Goal: Check status: Check status

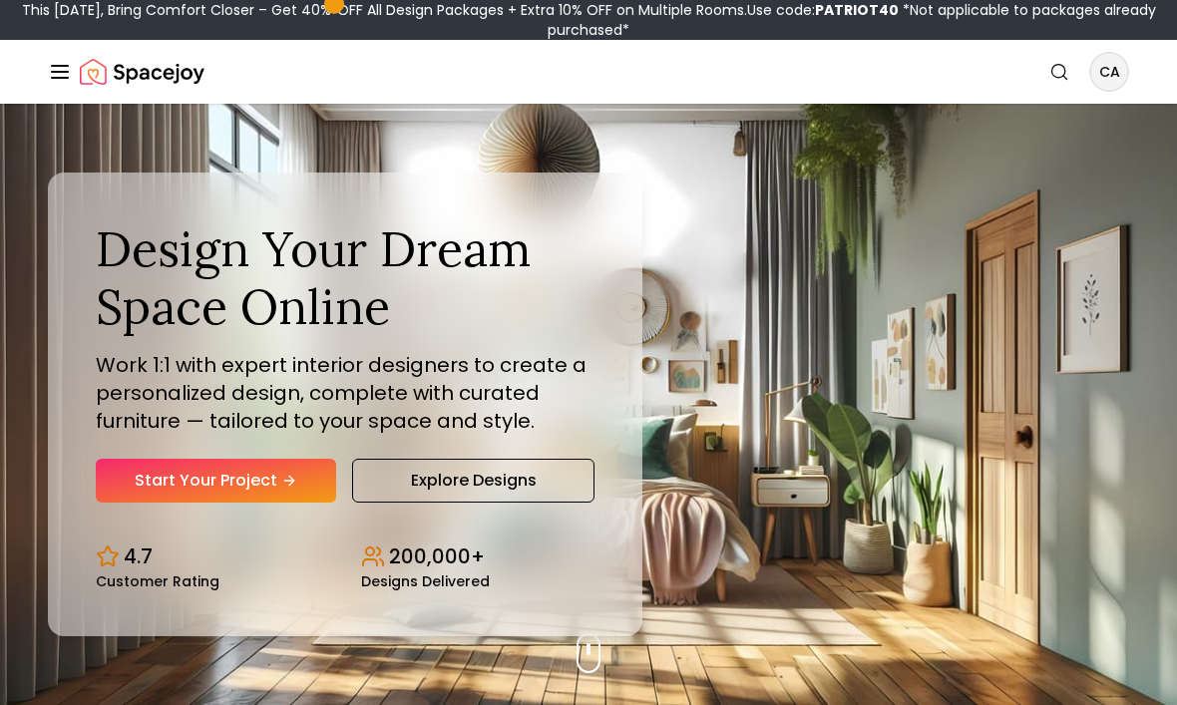
click at [57, 72] on line "Global" at bounding box center [60, 72] width 16 height 0
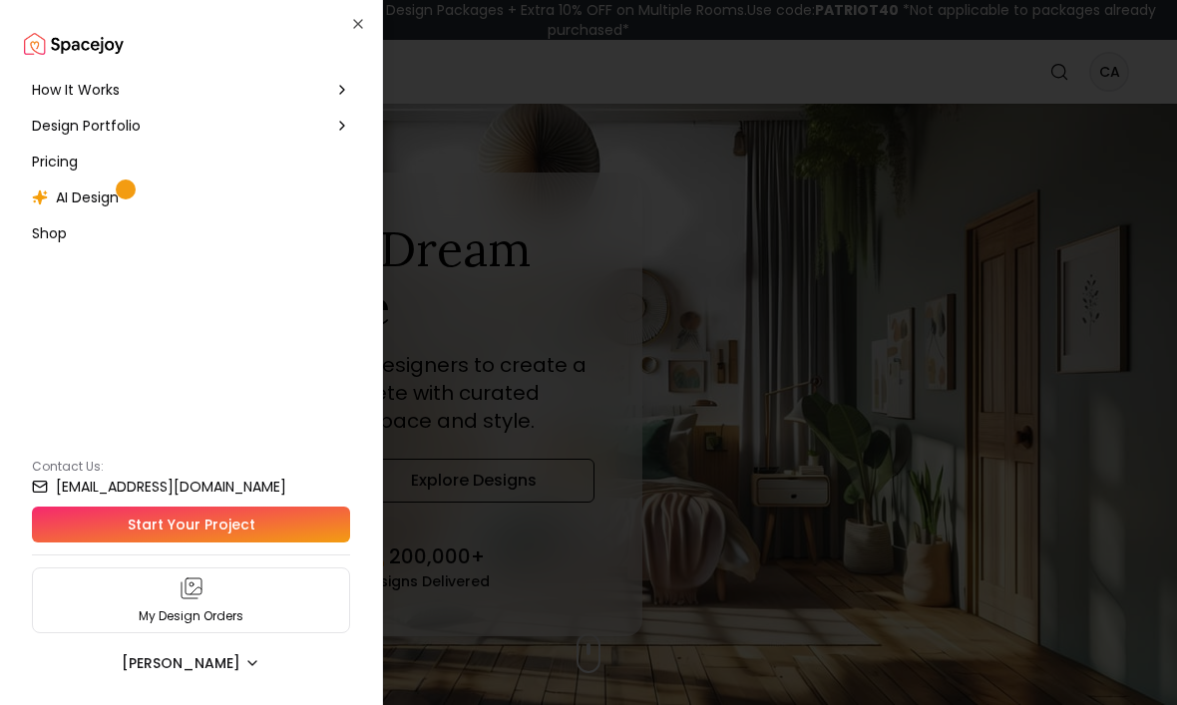
click at [105, 213] on div "AI Design" at bounding box center [191, 198] width 334 height 36
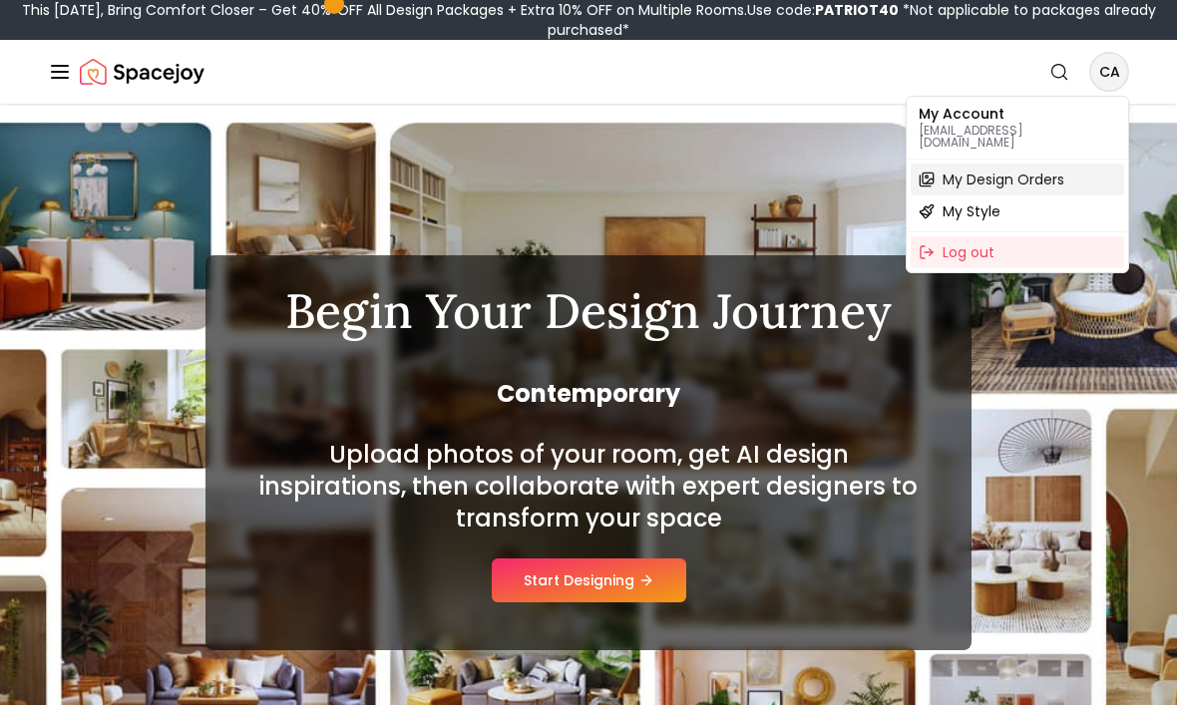
click at [1047, 170] on span "My Design Orders" at bounding box center [1004, 180] width 122 height 20
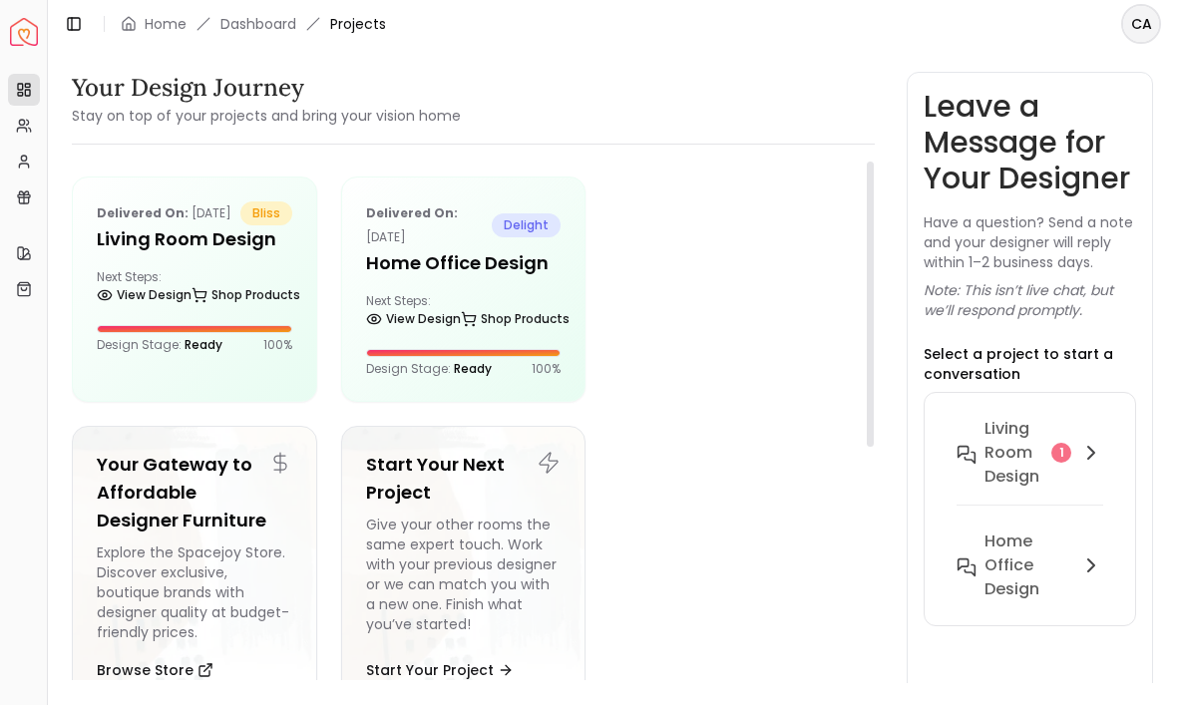
click at [221, 309] on link "Shop Products" at bounding box center [246, 295] width 109 height 28
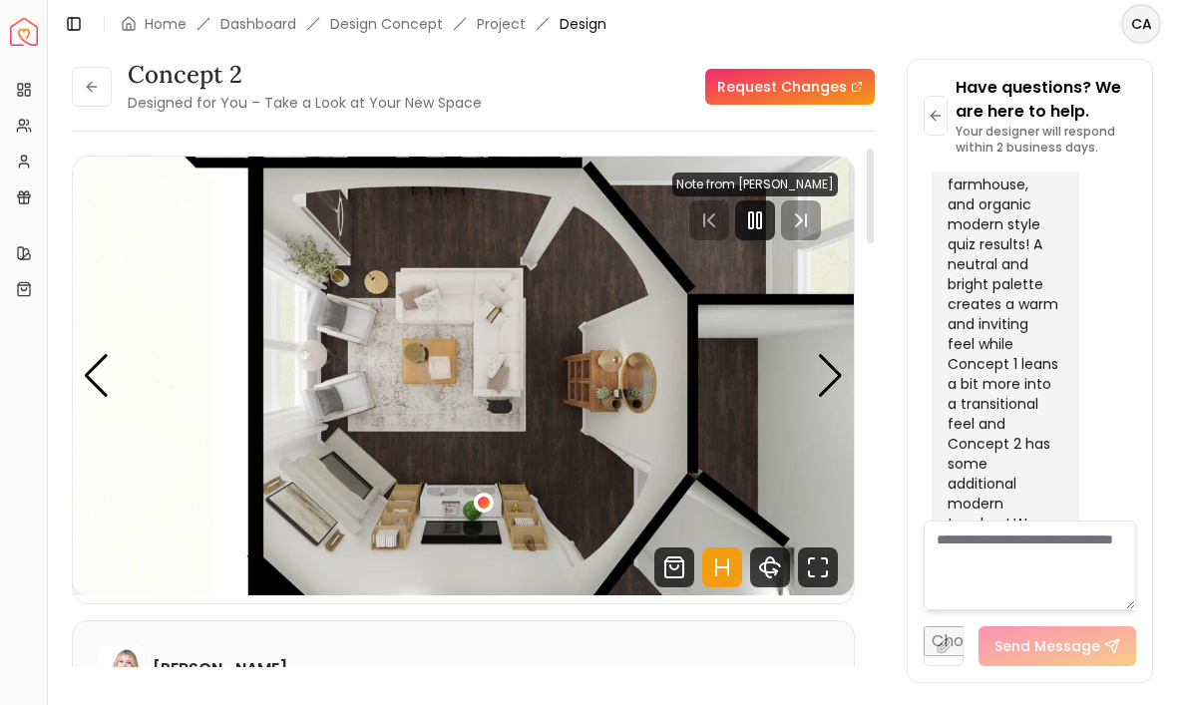
click at [836, 354] on div "Next slide" at bounding box center [830, 376] width 27 height 44
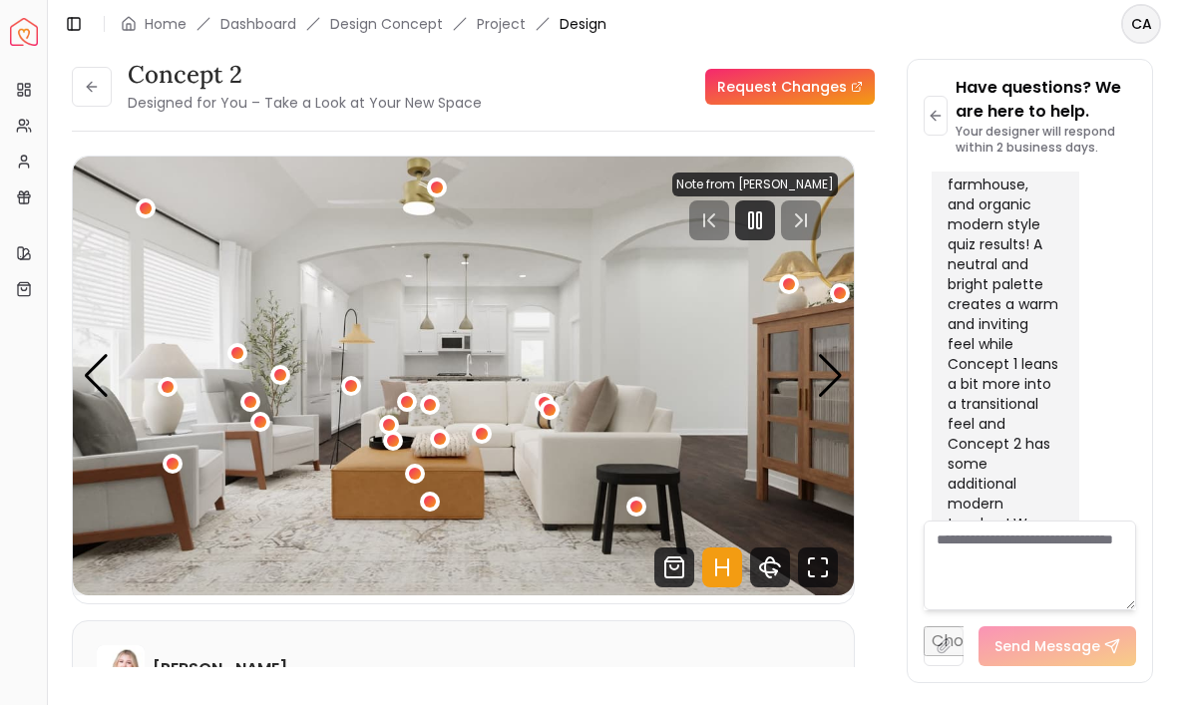
click at [835, 354] on div "Next slide" at bounding box center [830, 376] width 27 height 44
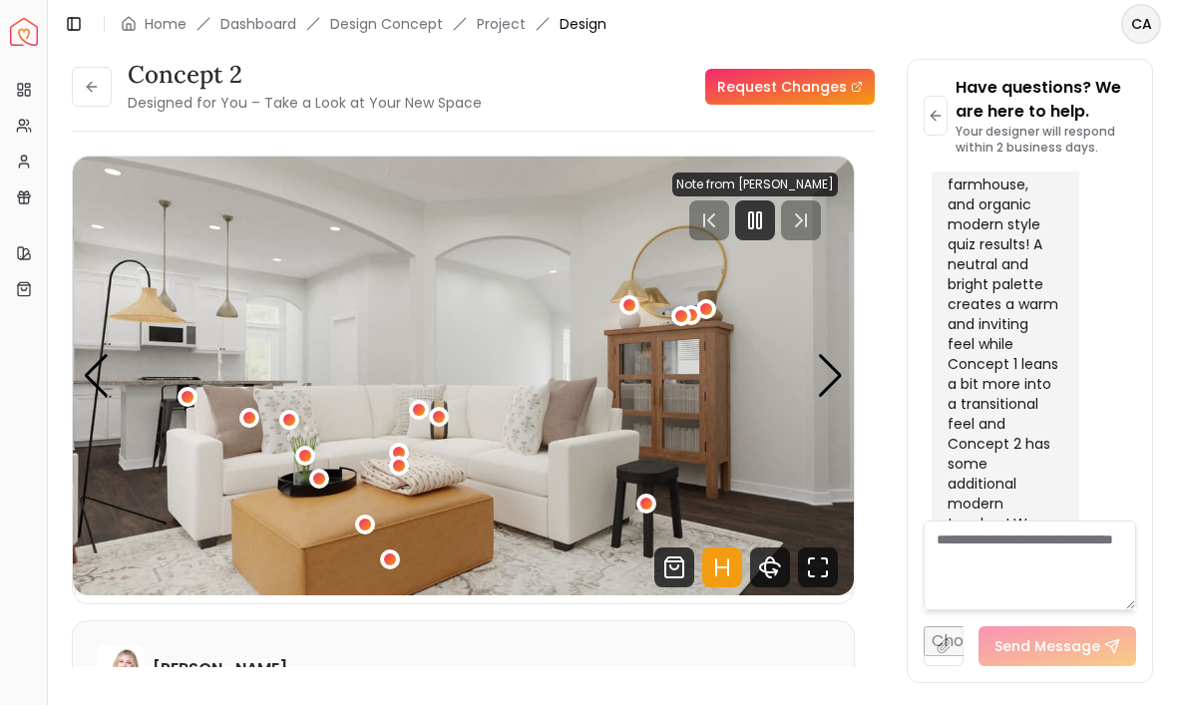
click at [834, 354] on div "Next slide" at bounding box center [830, 376] width 27 height 44
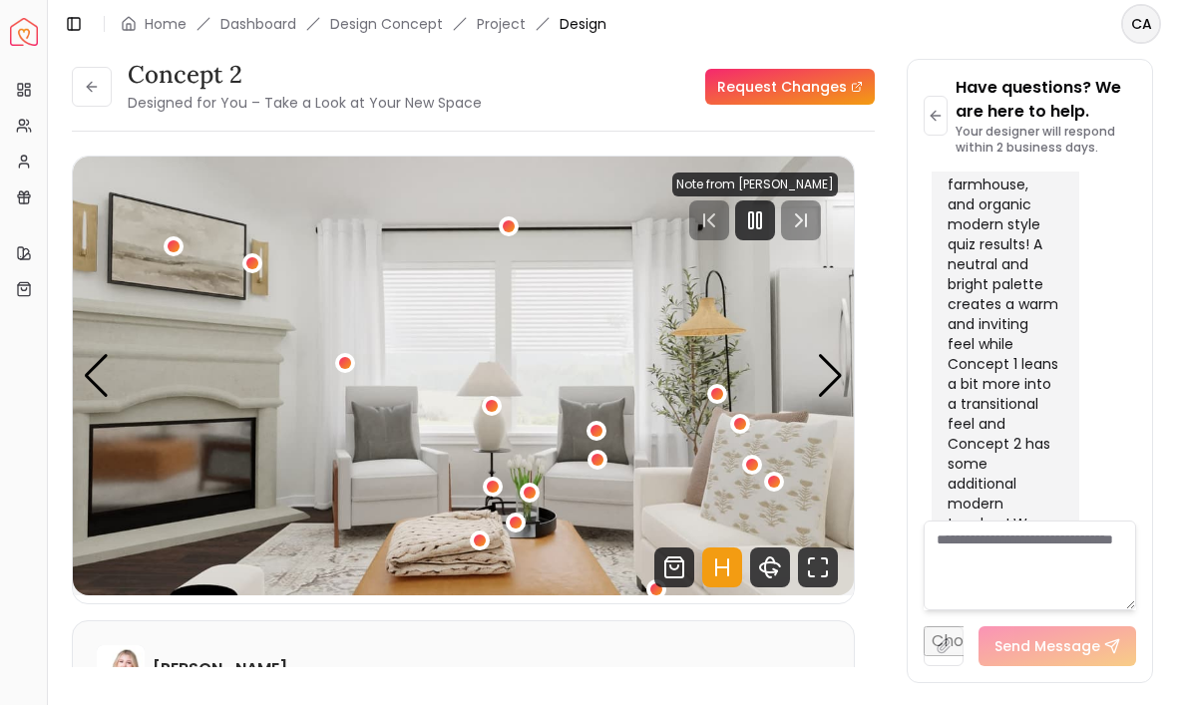
click at [834, 354] on div "Next slide" at bounding box center [830, 376] width 27 height 44
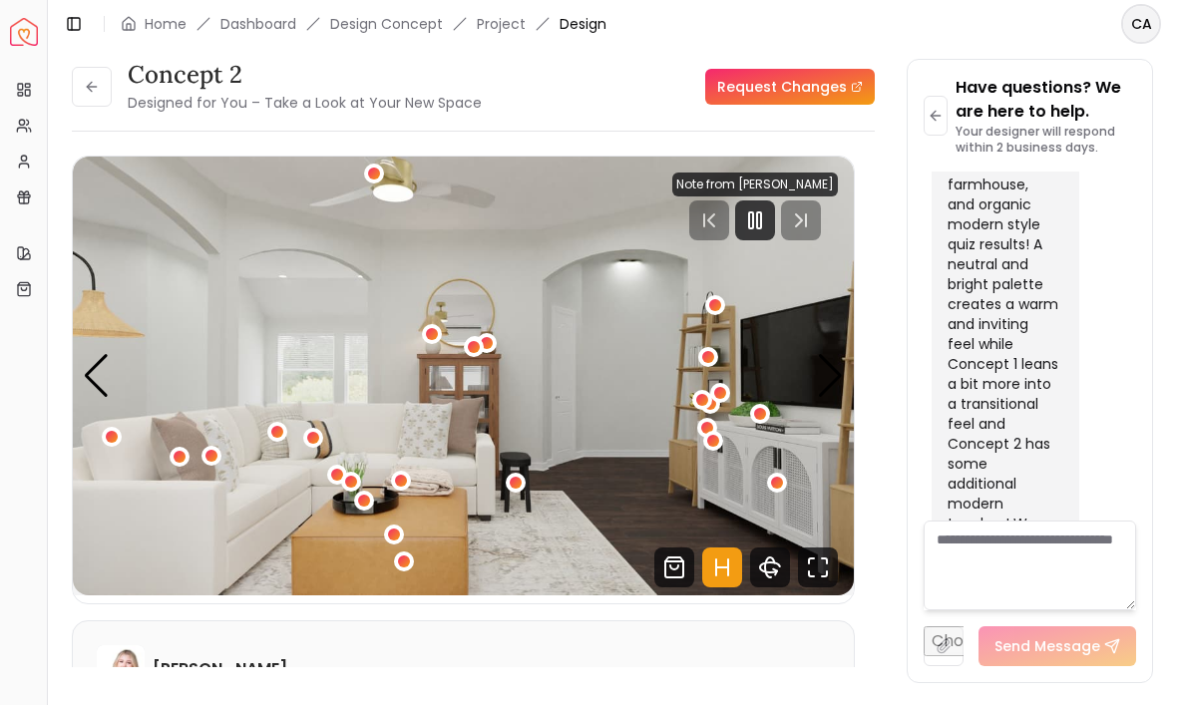
click at [833, 354] on div "Next slide" at bounding box center [830, 376] width 27 height 44
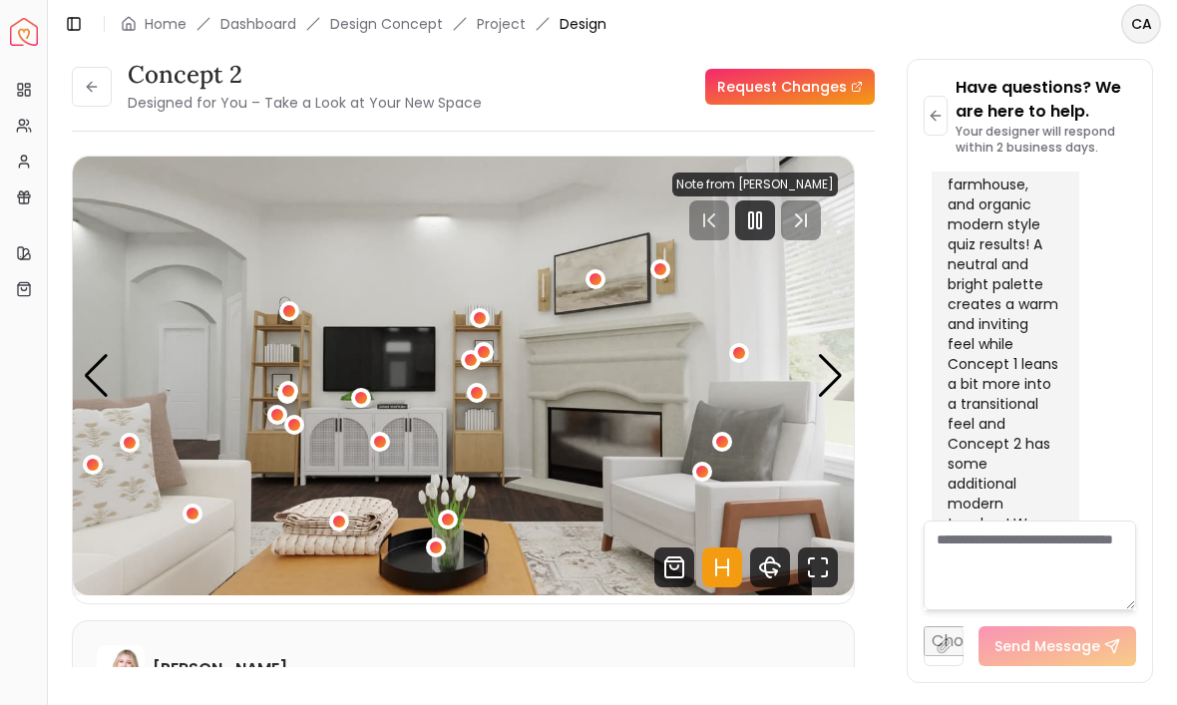
click at [829, 354] on div "Next slide" at bounding box center [830, 376] width 27 height 44
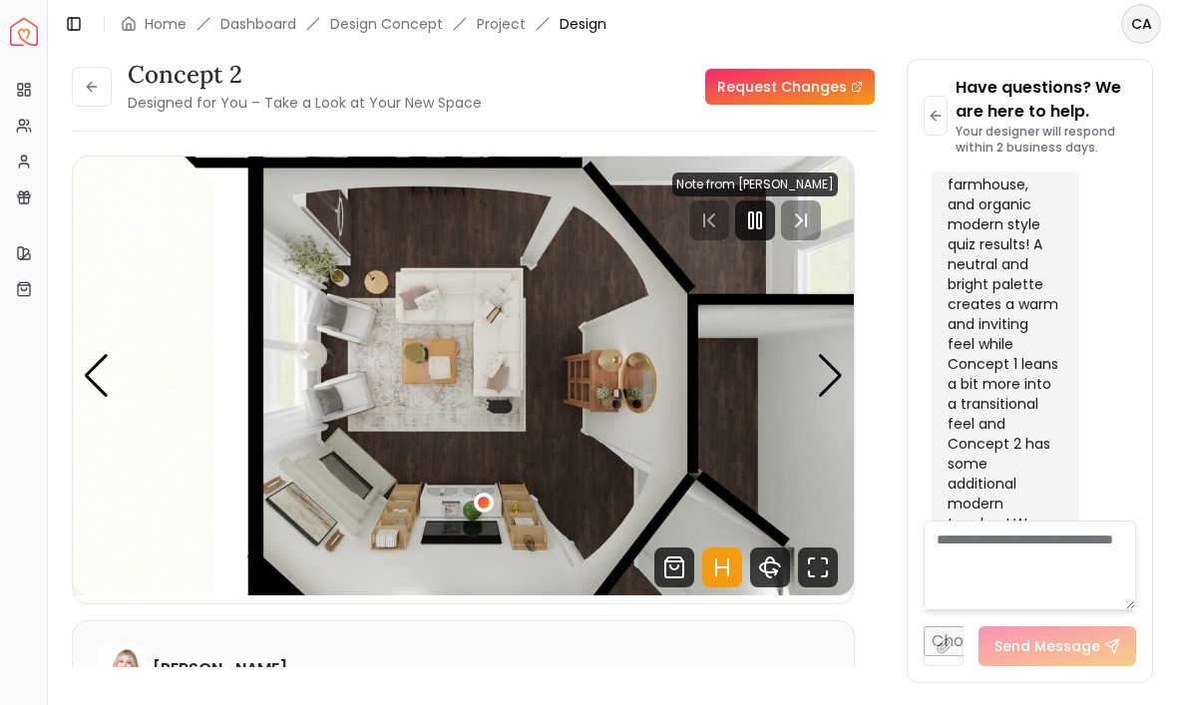
click at [90, 82] on icon at bounding box center [89, 86] width 5 height 9
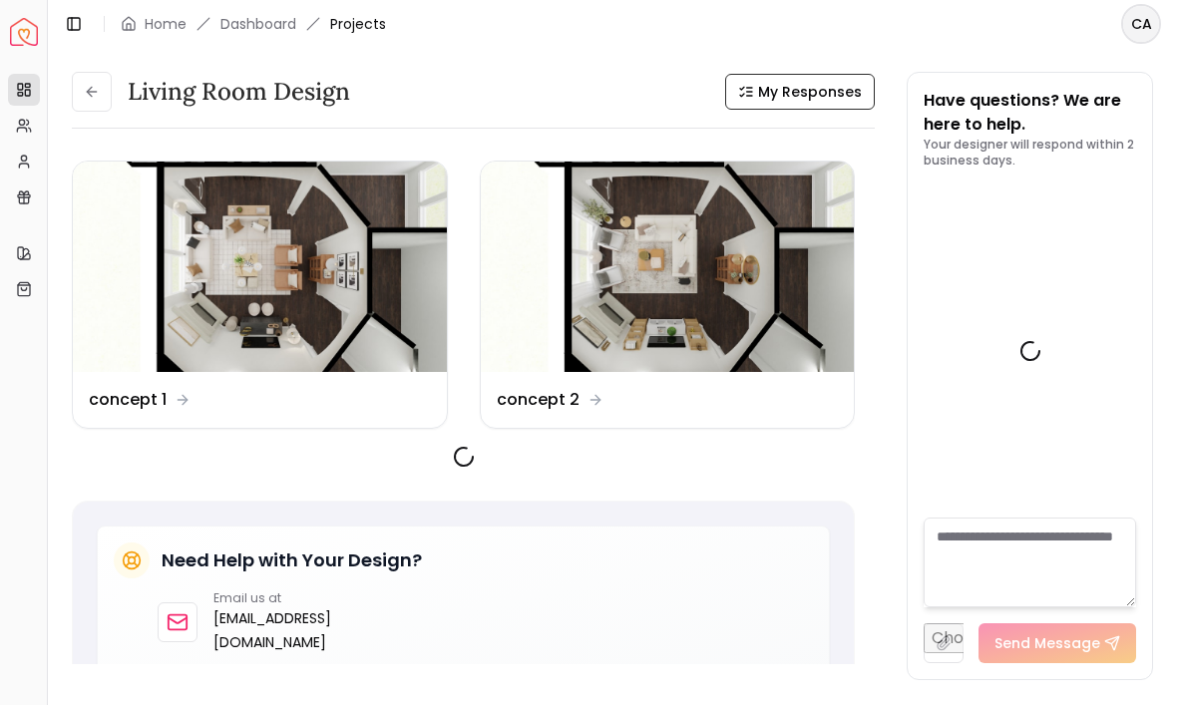
scroll to position [5454, 0]
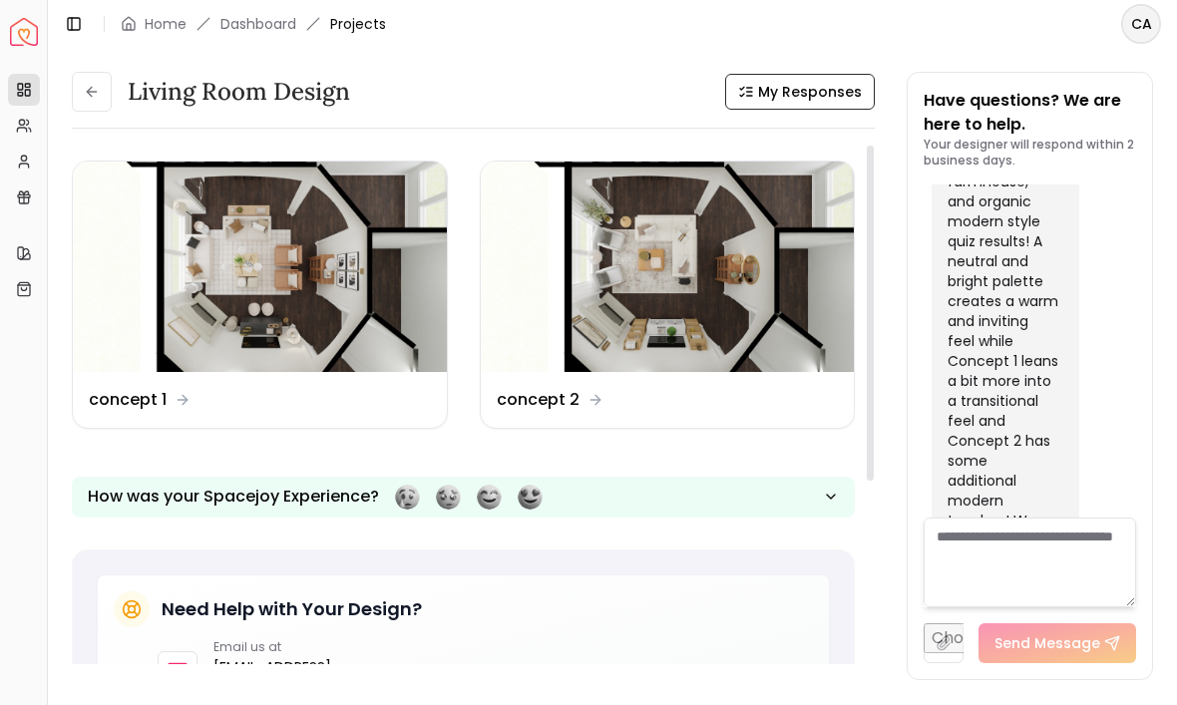
click at [343, 272] on img at bounding box center [260, 267] width 374 height 210
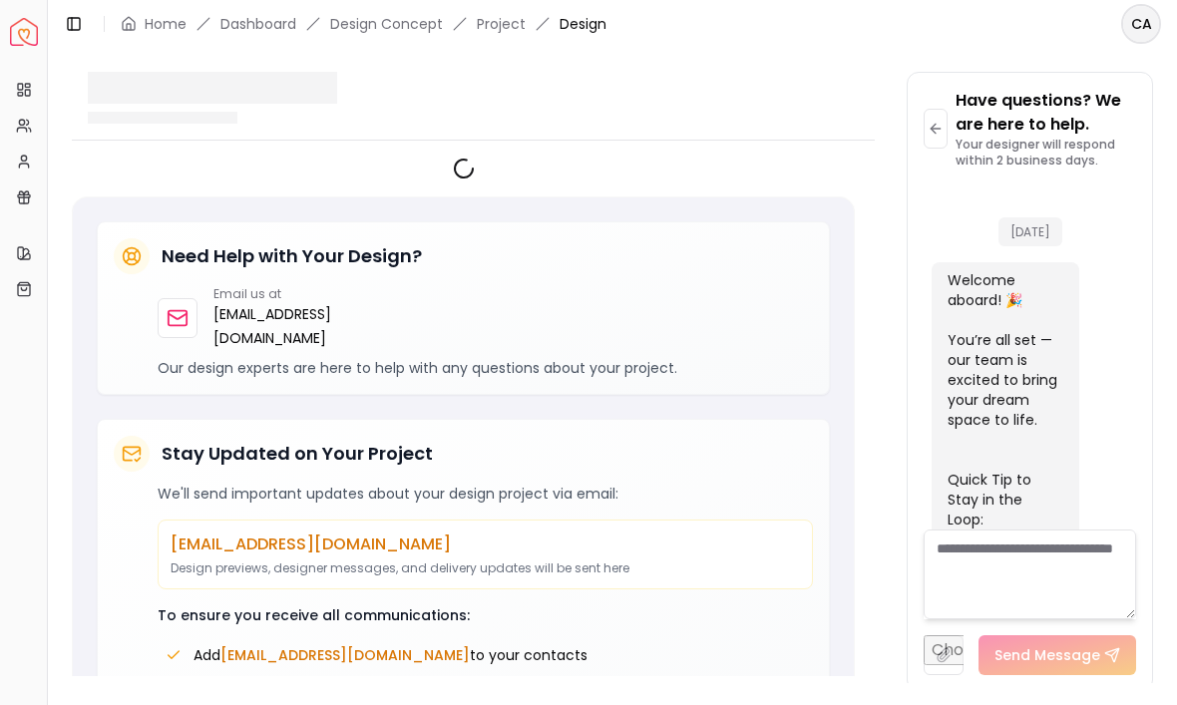
scroll to position [5442, 0]
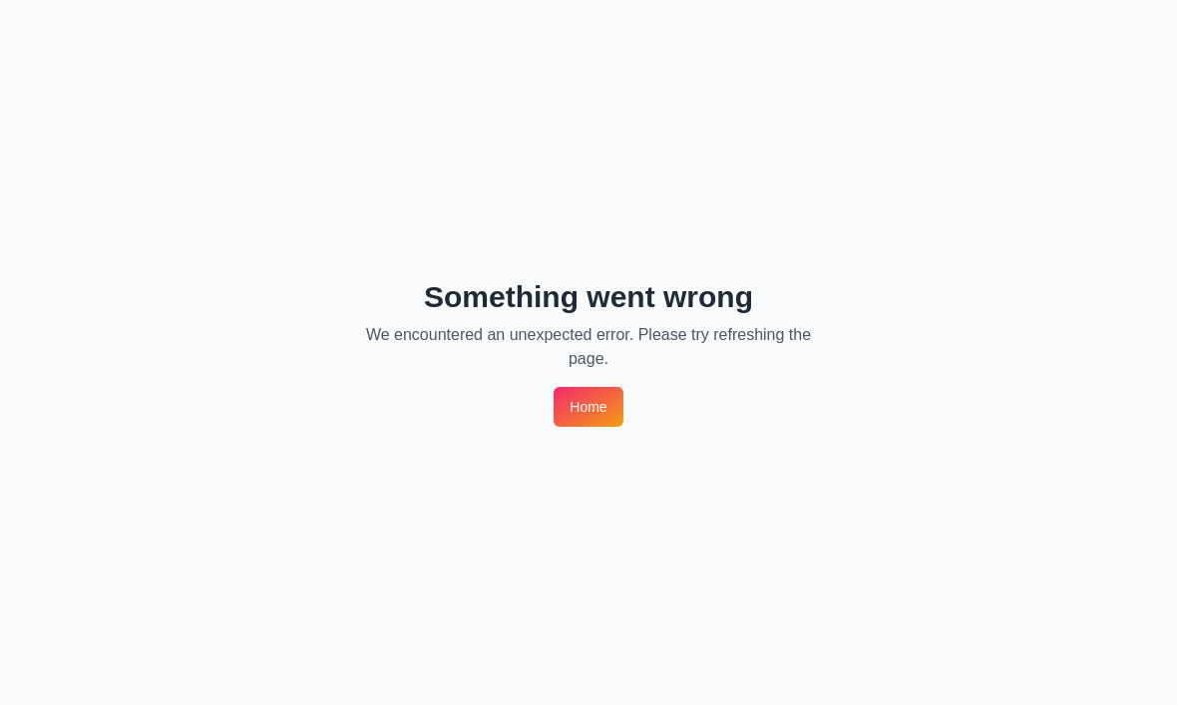
click at [582, 403] on link "Home" at bounding box center [588, 407] width 69 height 40
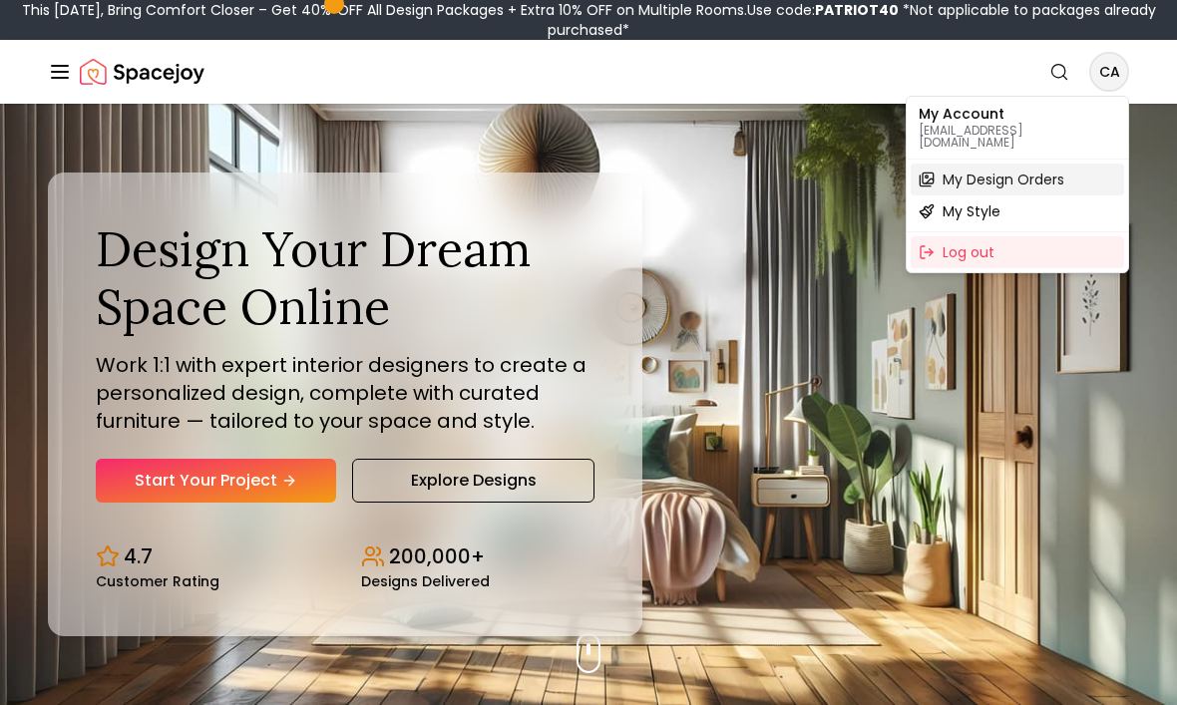
click at [1027, 170] on span "My Design Orders" at bounding box center [1004, 180] width 122 height 20
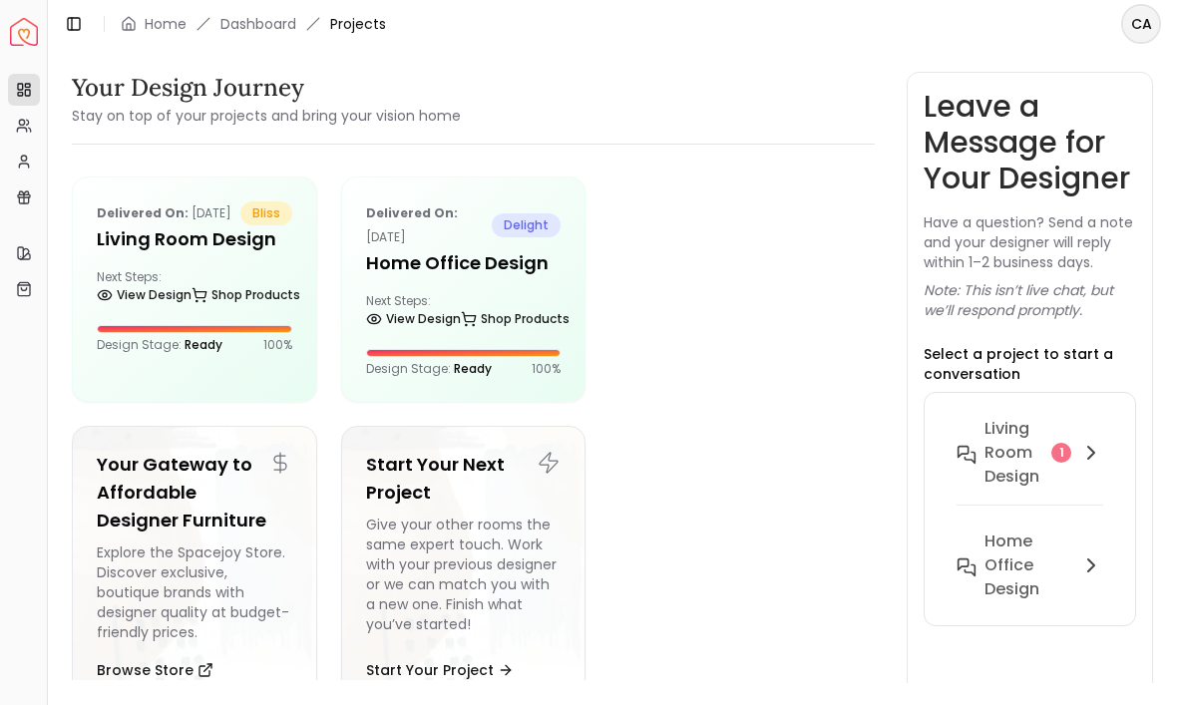
click at [231, 225] on p "Delivered on: [DATE]" at bounding box center [164, 214] width 135 height 24
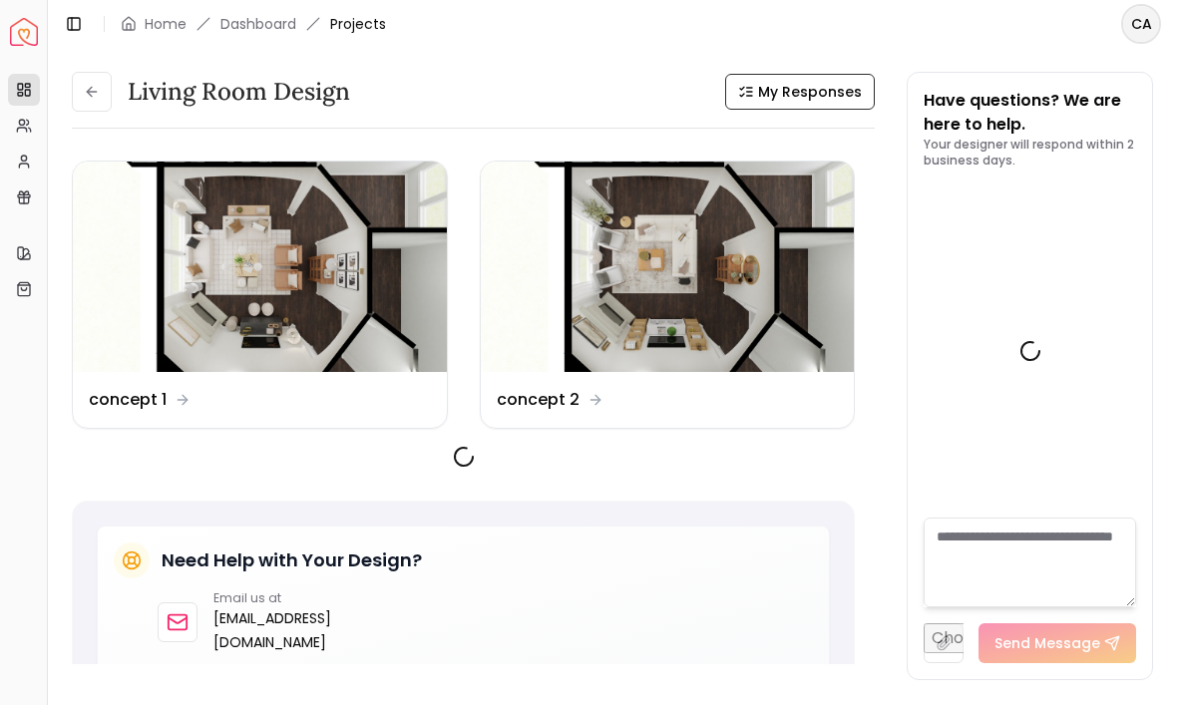
scroll to position [5454, 0]
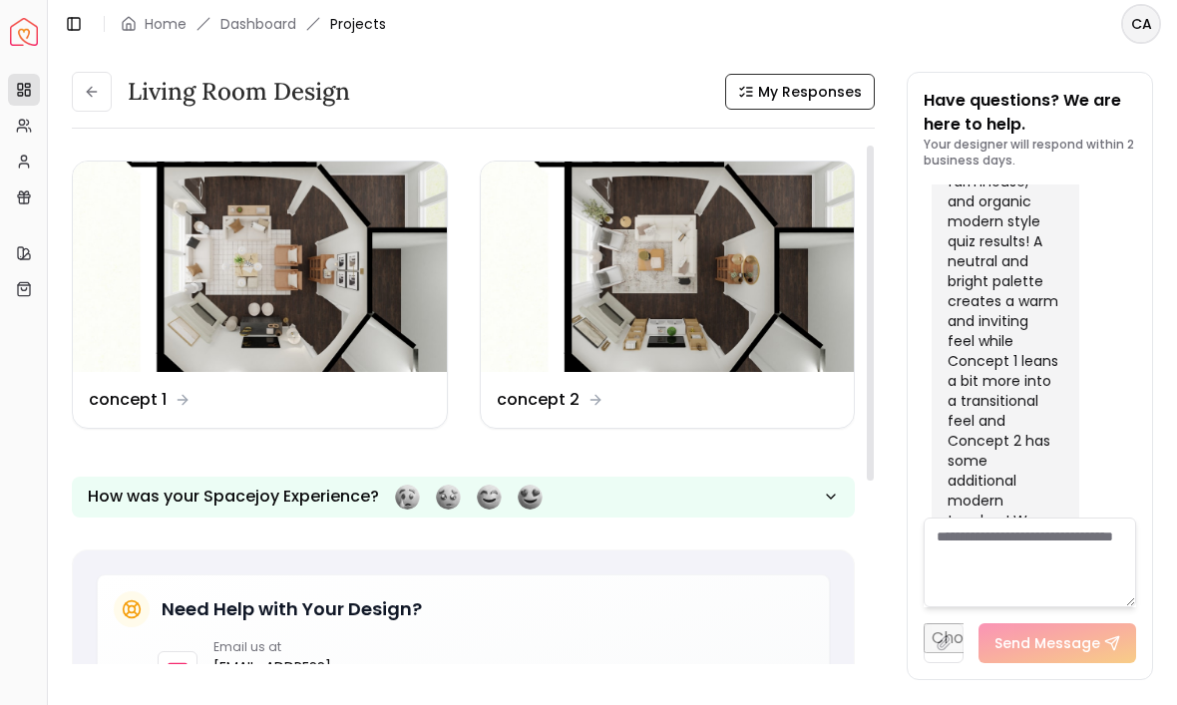
click at [327, 262] on img at bounding box center [260, 267] width 374 height 210
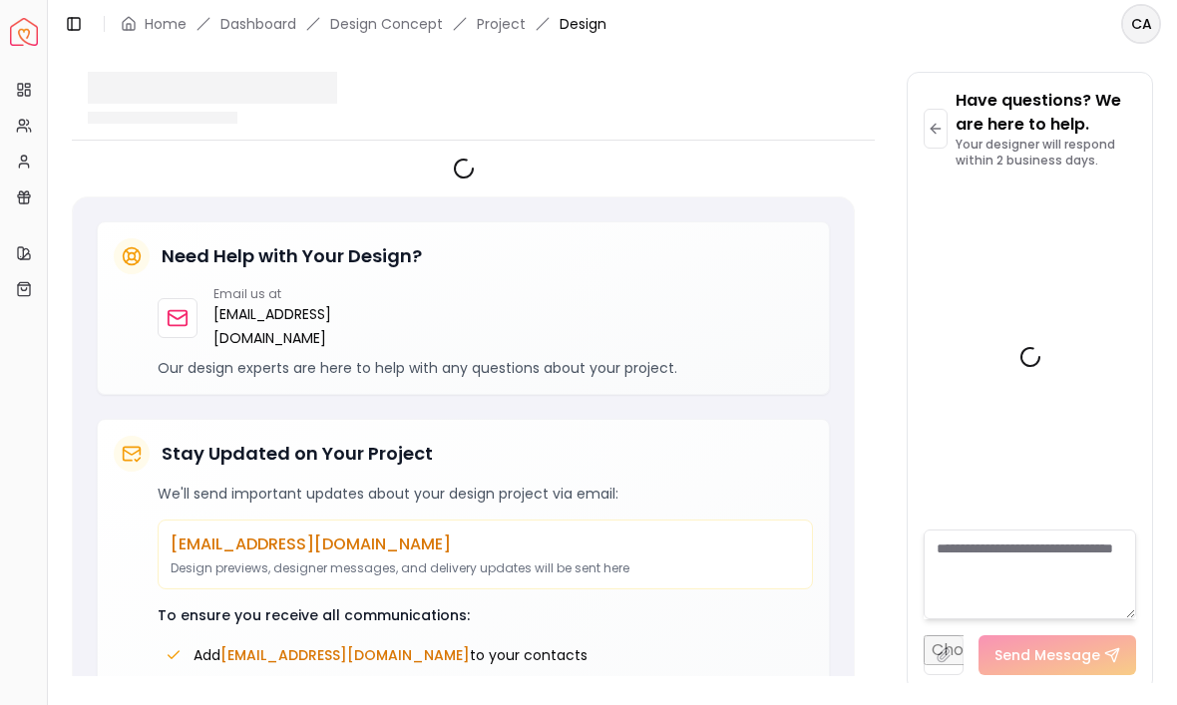
scroll to position [5442, 0]
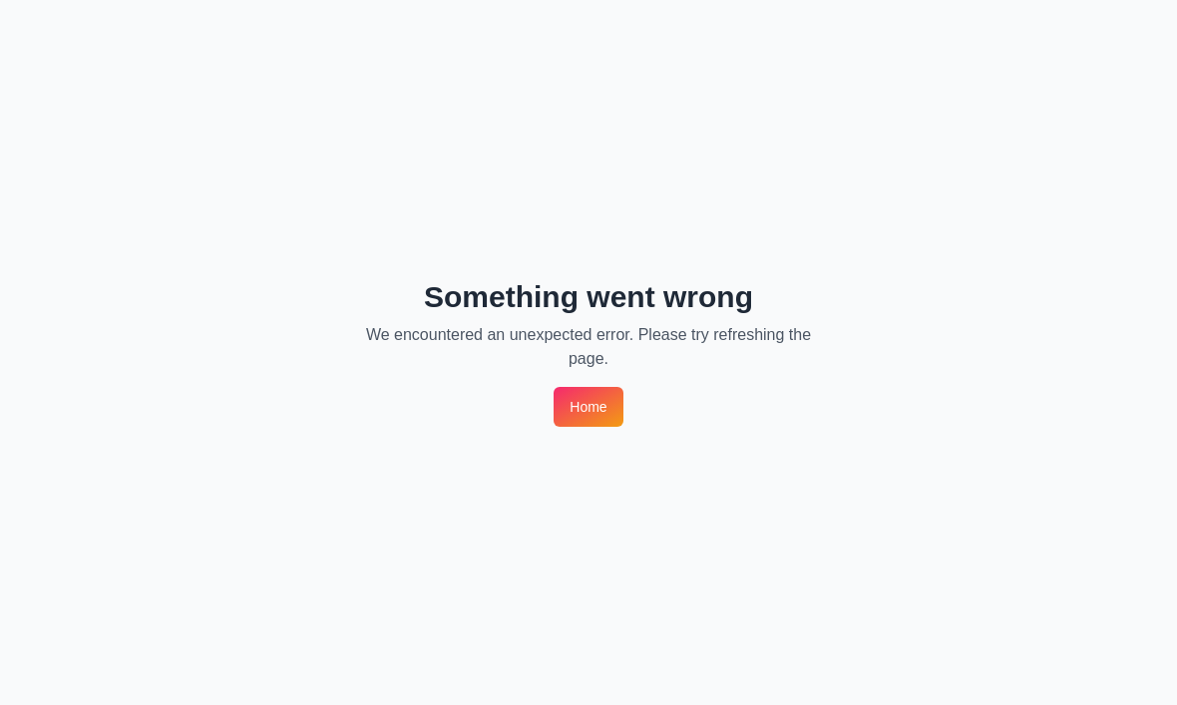
click at [594, 422] on link "Home" at bounding box center [588, 407] width 69 height 40
click at [608, 412] on link "Home" at bounding box center [588, 407] width 69 height 40
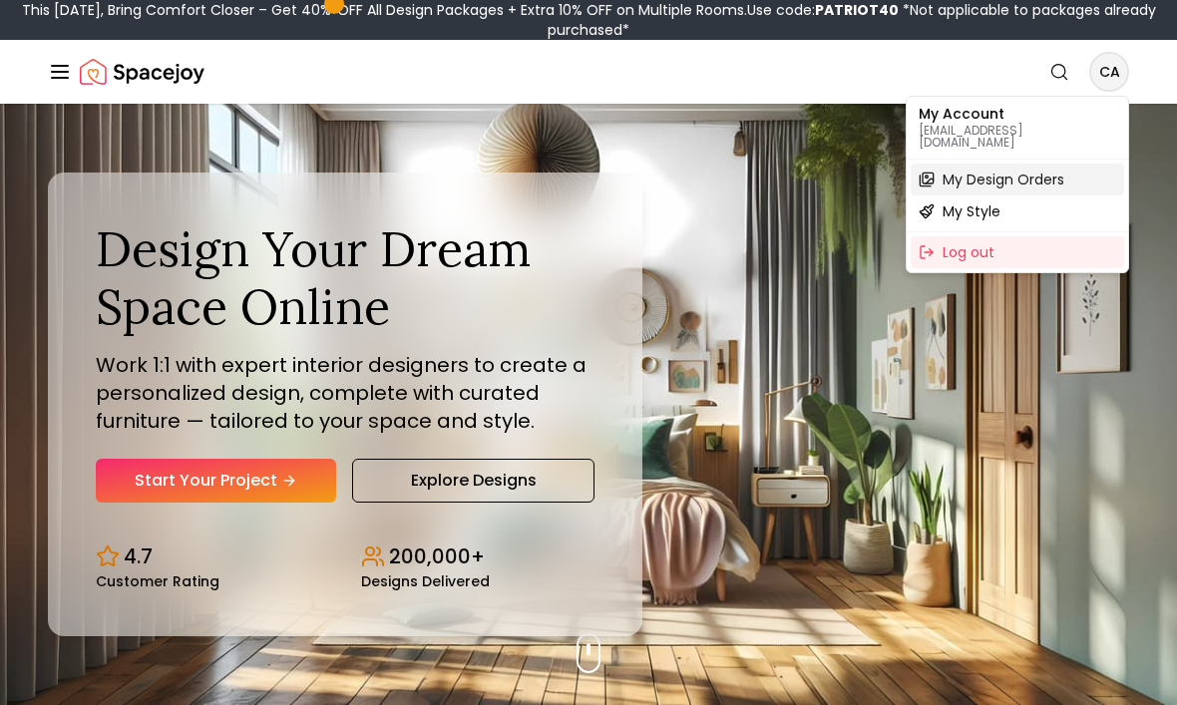
click at [1008, 170] on span "My Design Orders" at bounding box center [1004, 180] width 122 height 20
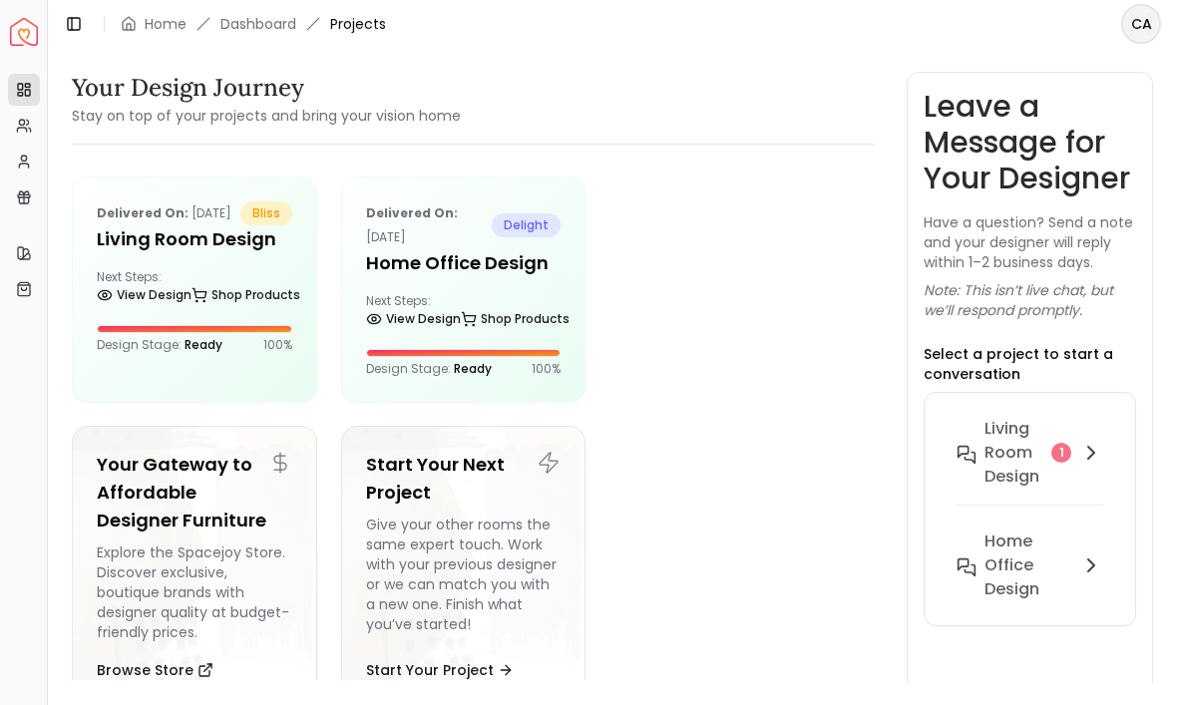
click at [1065, 446] on div "1" at bounding box center [1061, 453] width 20 height 20
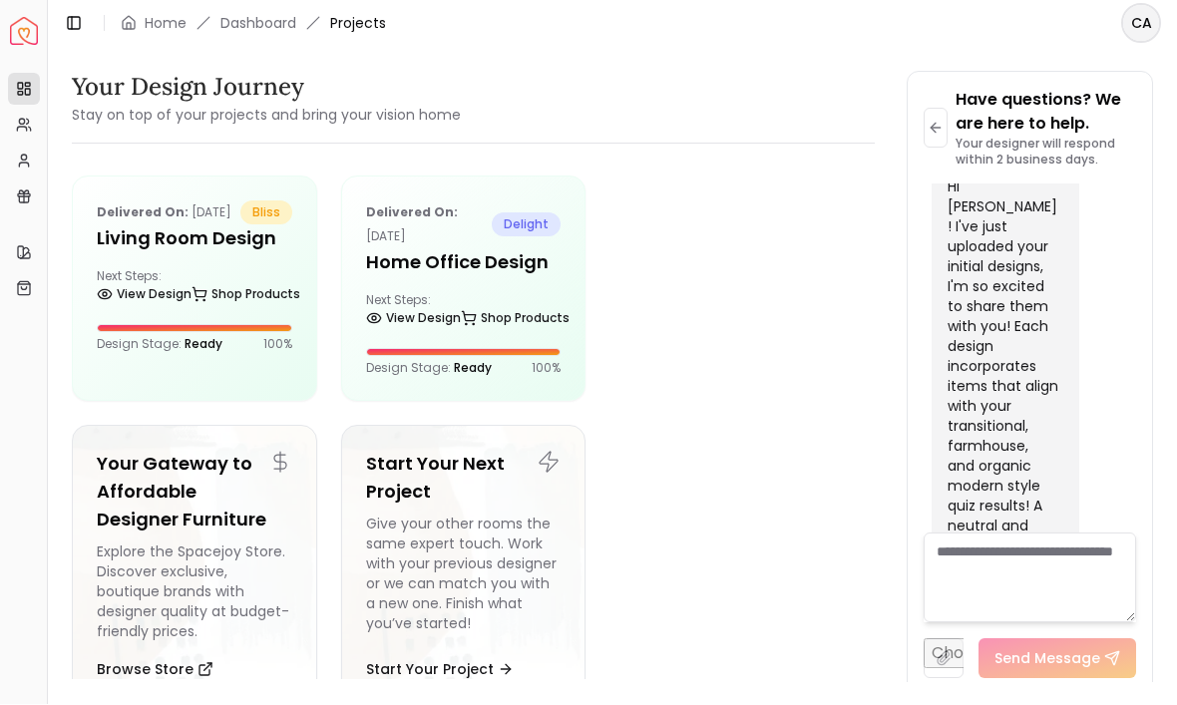
scroll to position [5189, 0]
click at [201, 287] on icon at bounding box center [200, 295] width 16 height 16
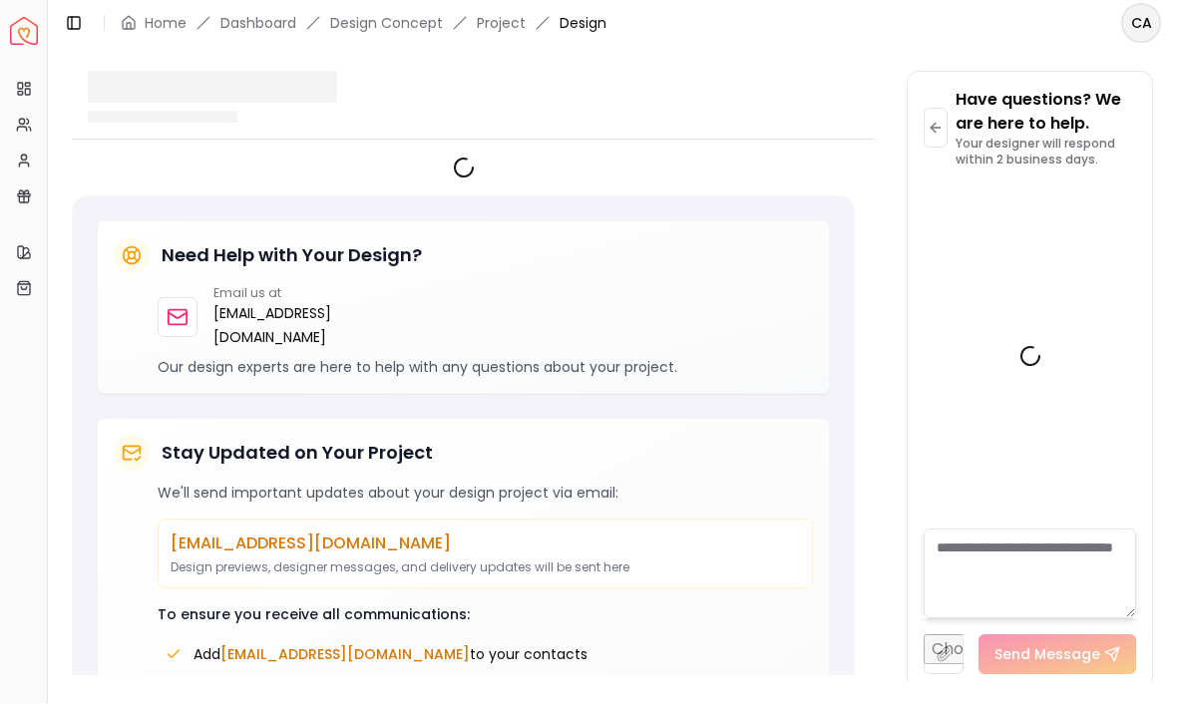
scroll to position [1, 0]
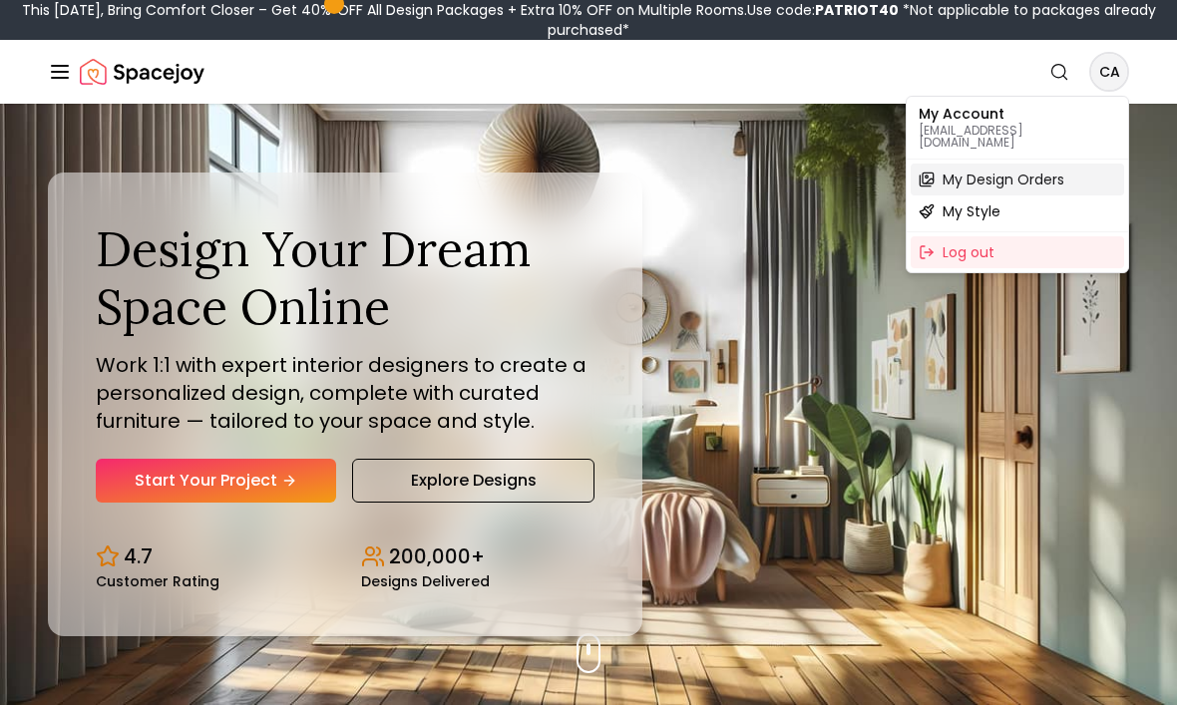
click at [1024, 170] on span "My Design Orders" at bounding box center [1004, 180] width 122 height 20
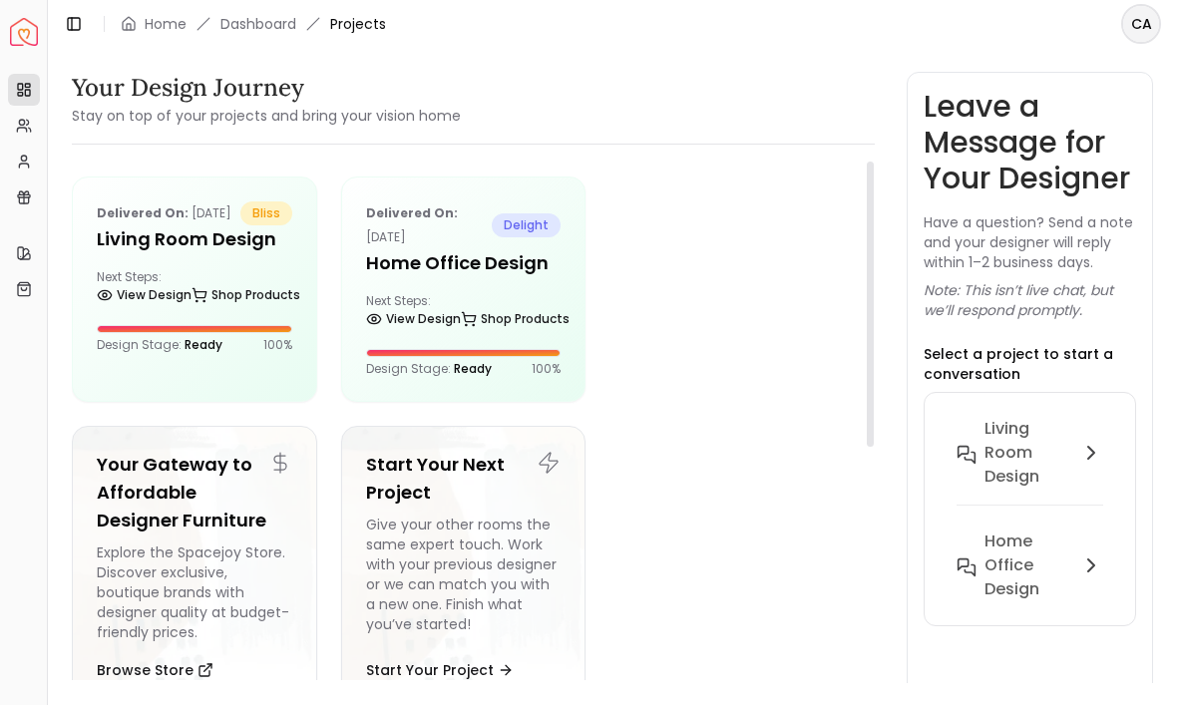
click at [218, 251] on h5 "Living Room design" at bounding box center [195, 239] width 196 height 28
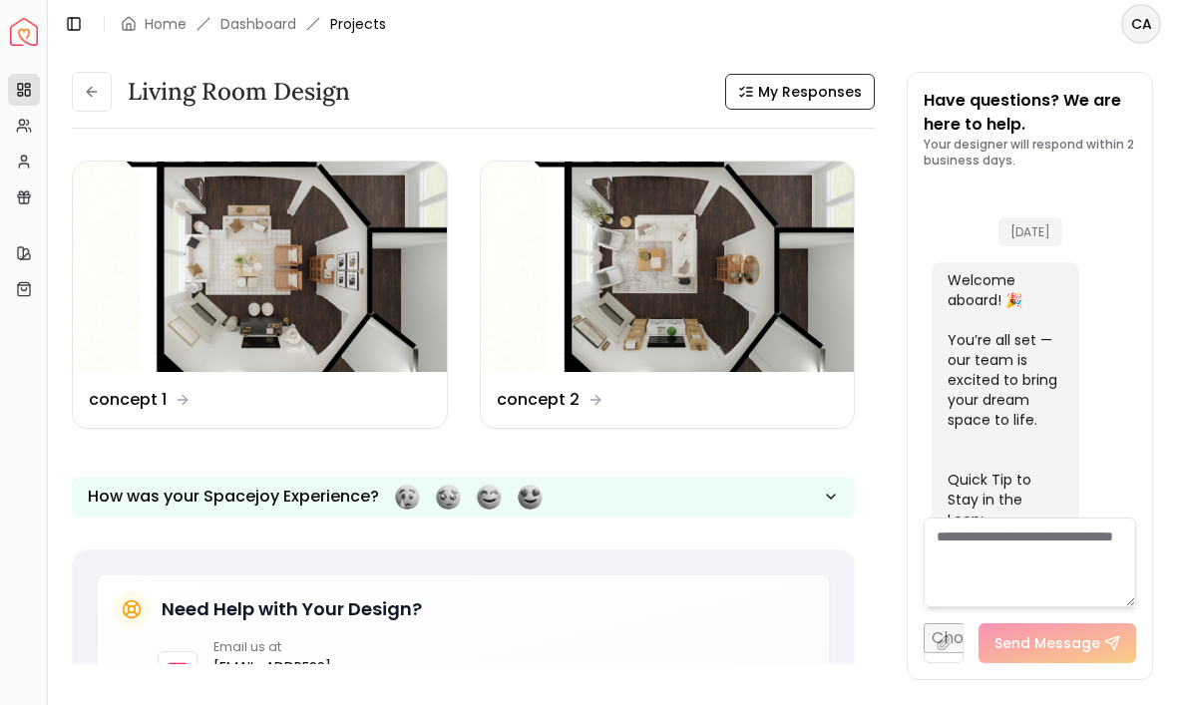
scroll to position [5454, 0]
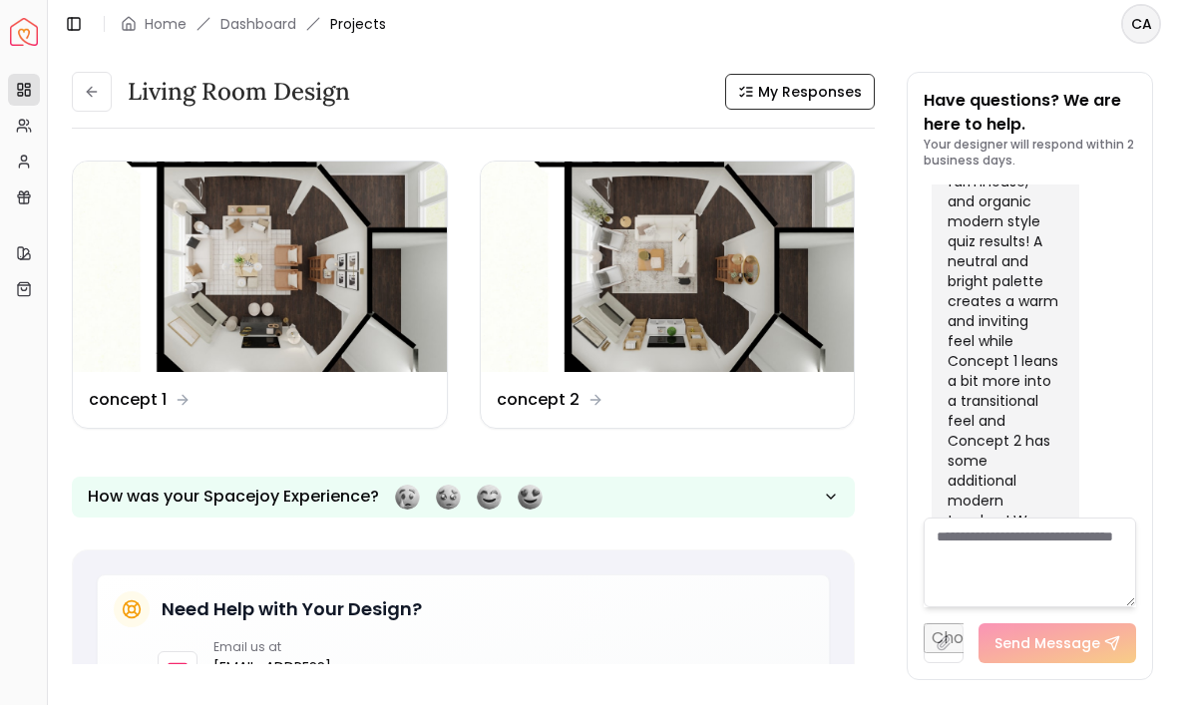
click at [294, 283] on img at bounding box center [260, 267] width 374 height 210
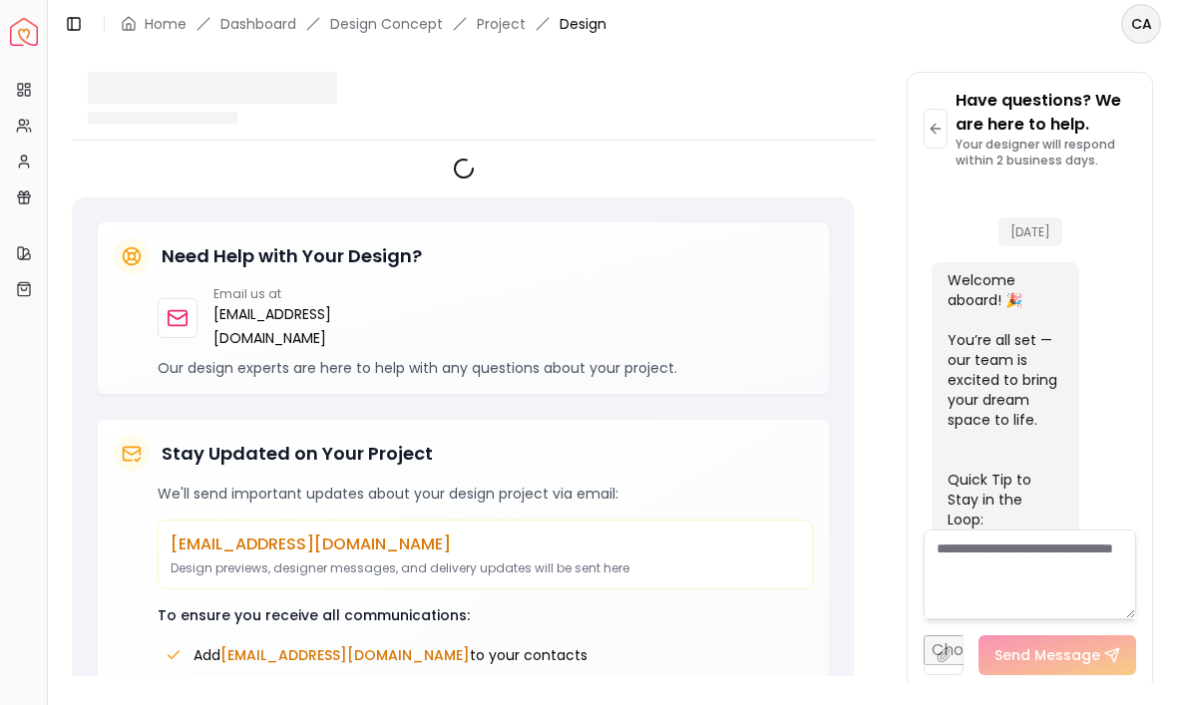
scroll to position [5442, 0]
